Goal: Find specific page/section: Find specific page/section

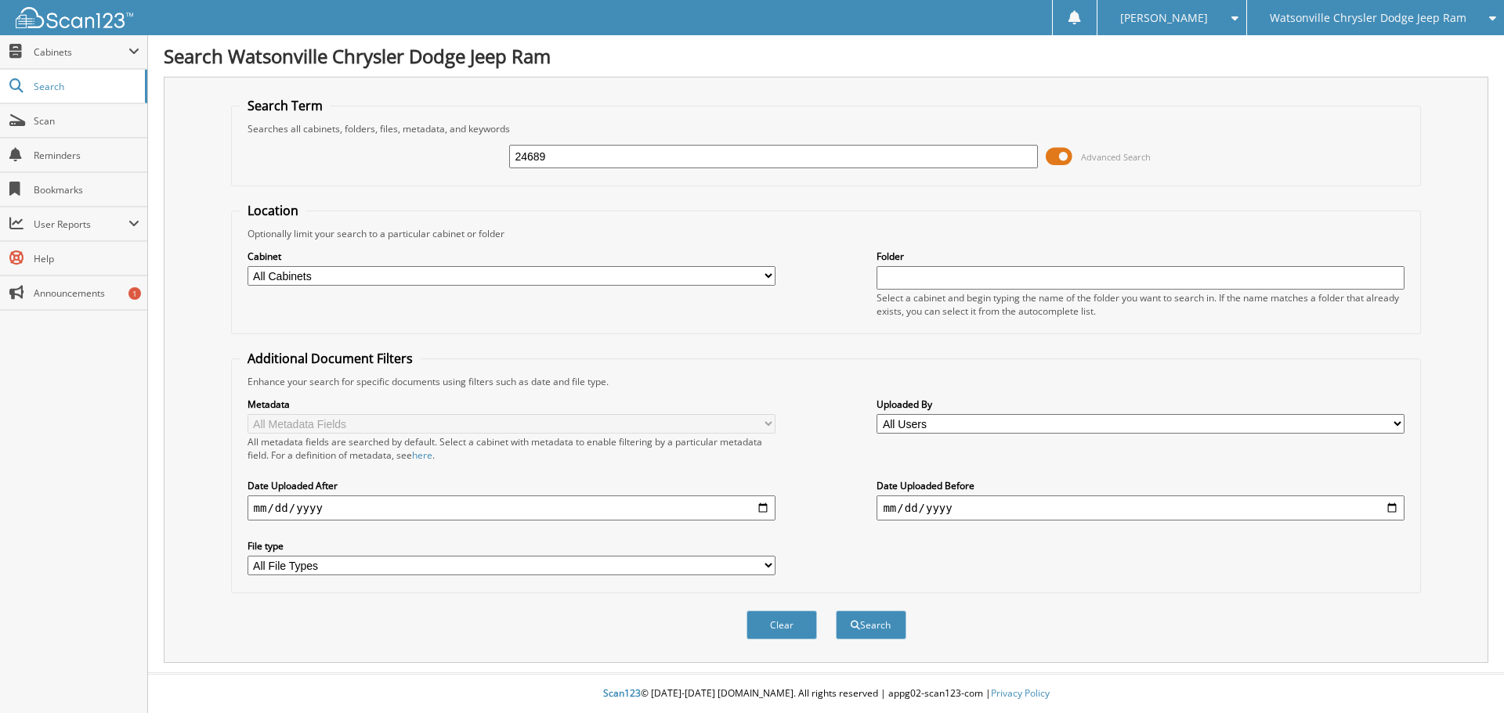
type input "24689"
click at [836, 611] on button "Search" at bounding box center [871, 625] width 70 height 29
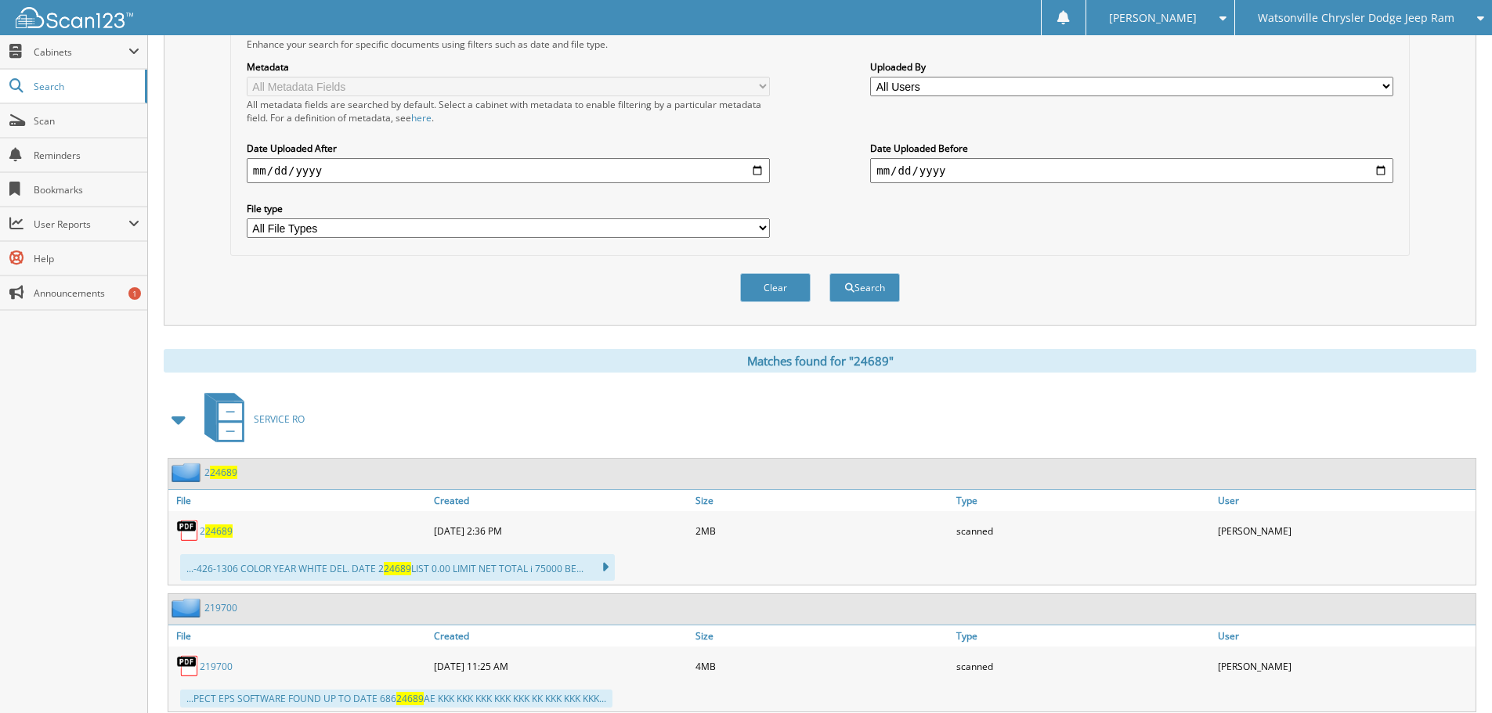
scroll to position [313, 0]
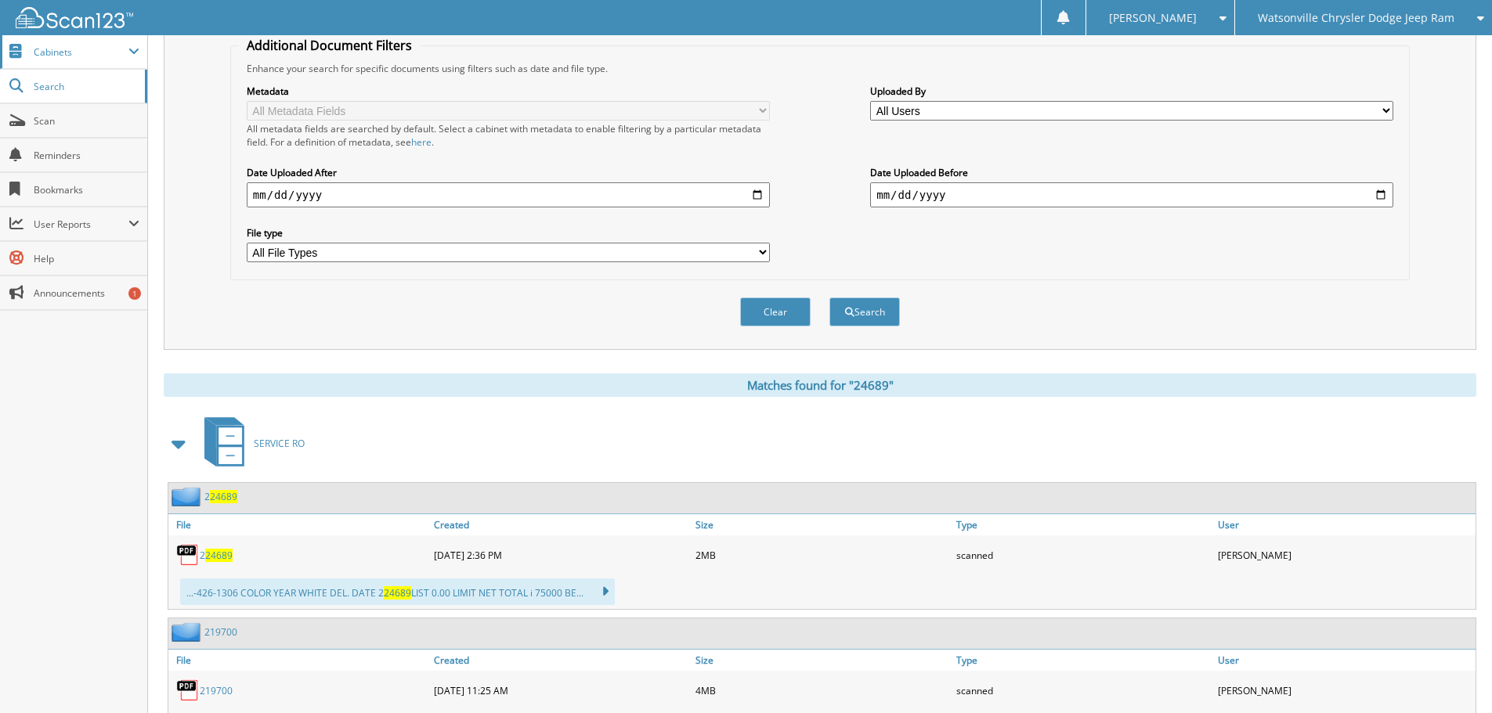
click at [75, 52] on span "Cabinets" at bounding box center [81, 51] width 95 height 13
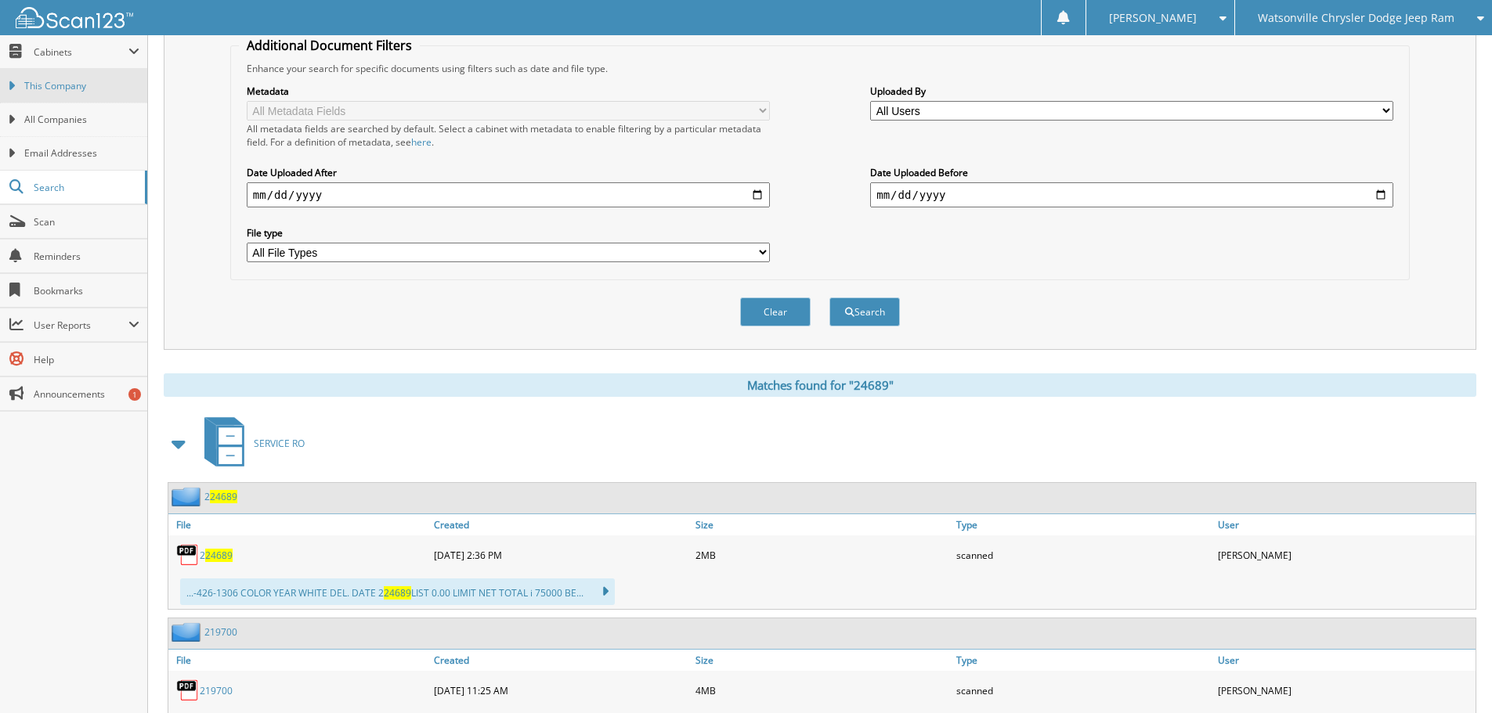
click at [76, 91] on span "This Company" at bounding box center [81, 86] width 115 height 14
